Goal: Find specific page/section: Find specific page/section

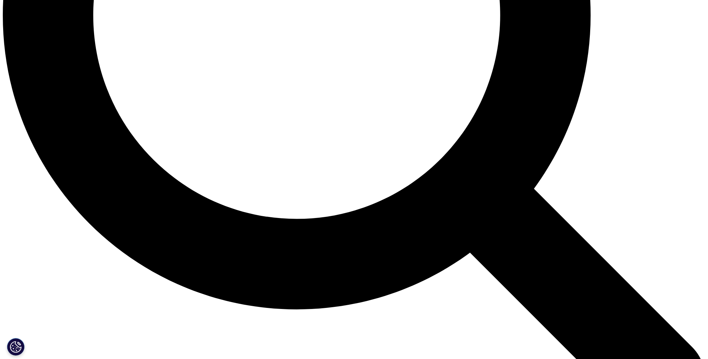
scroll to position [979, 0]
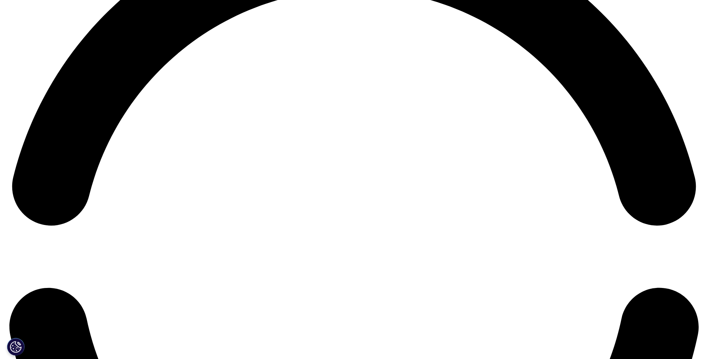
scroll to position [1494, 0]
